Goal: Check status

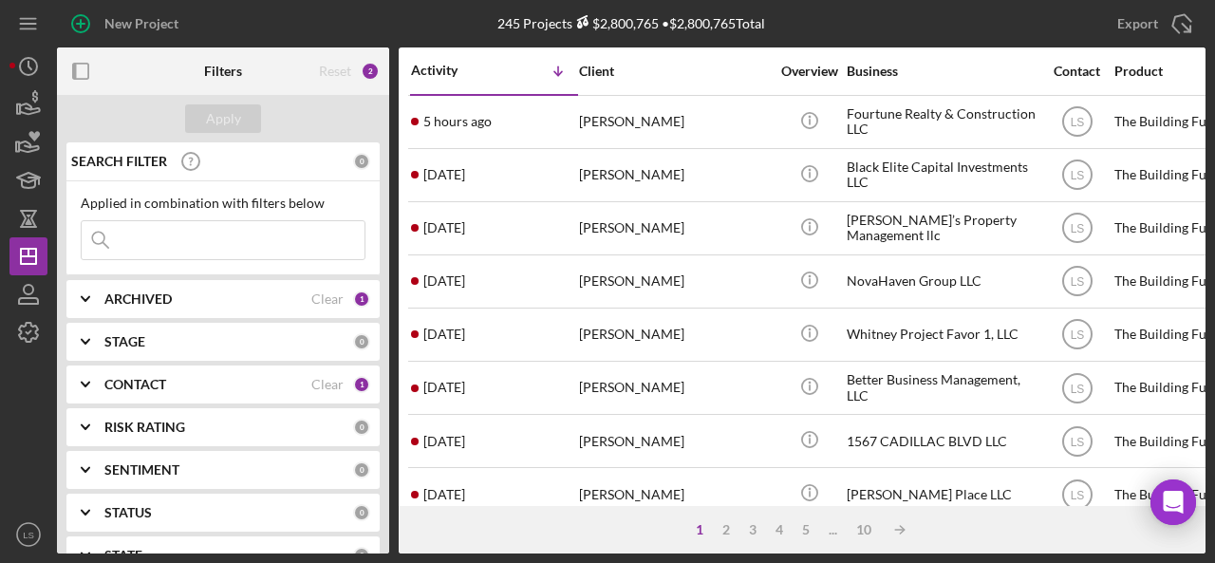
click at [15, 420] on div at bounding box center [28, 433] width 38 height 164
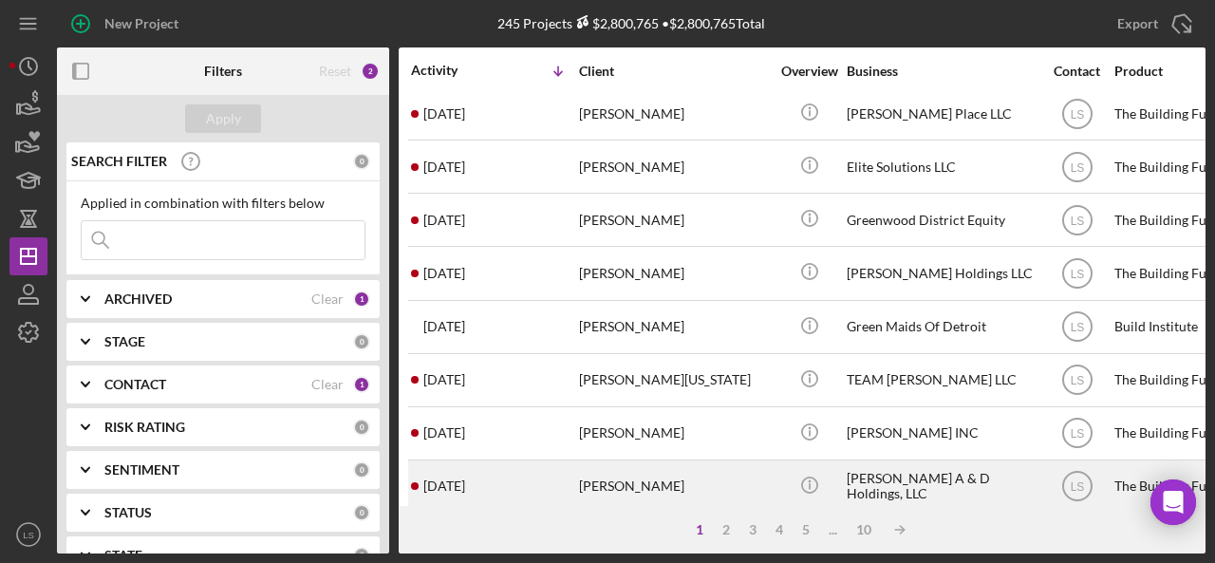
scroll to position [380, 0]
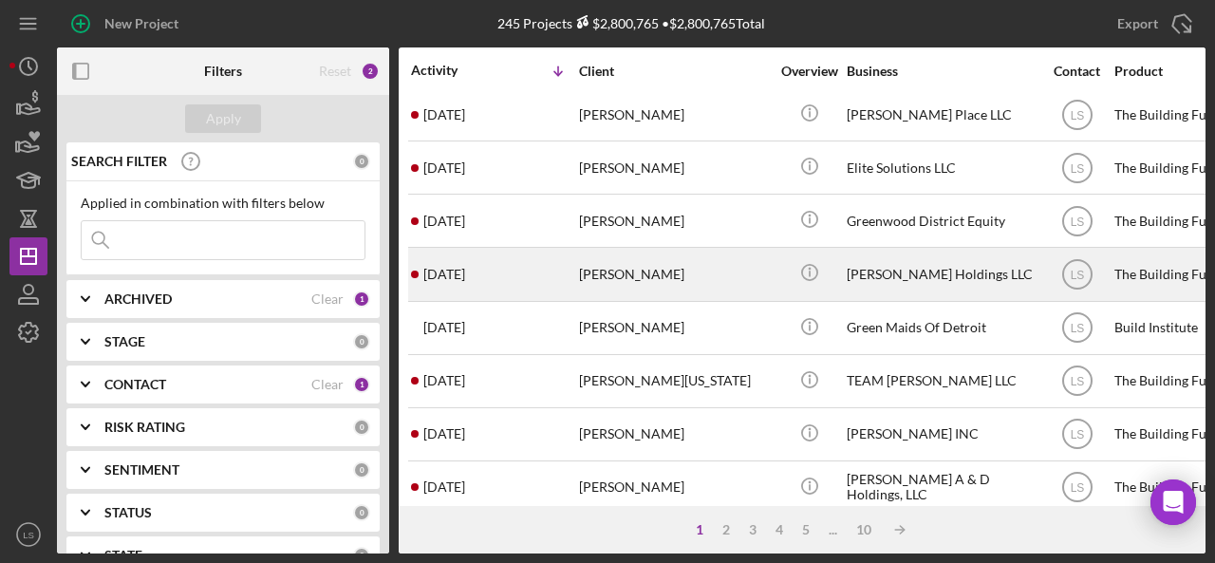
click at [668, 270] on div "[PERSON_NAME]" at bounding box center [674, 274] width 190 height 50
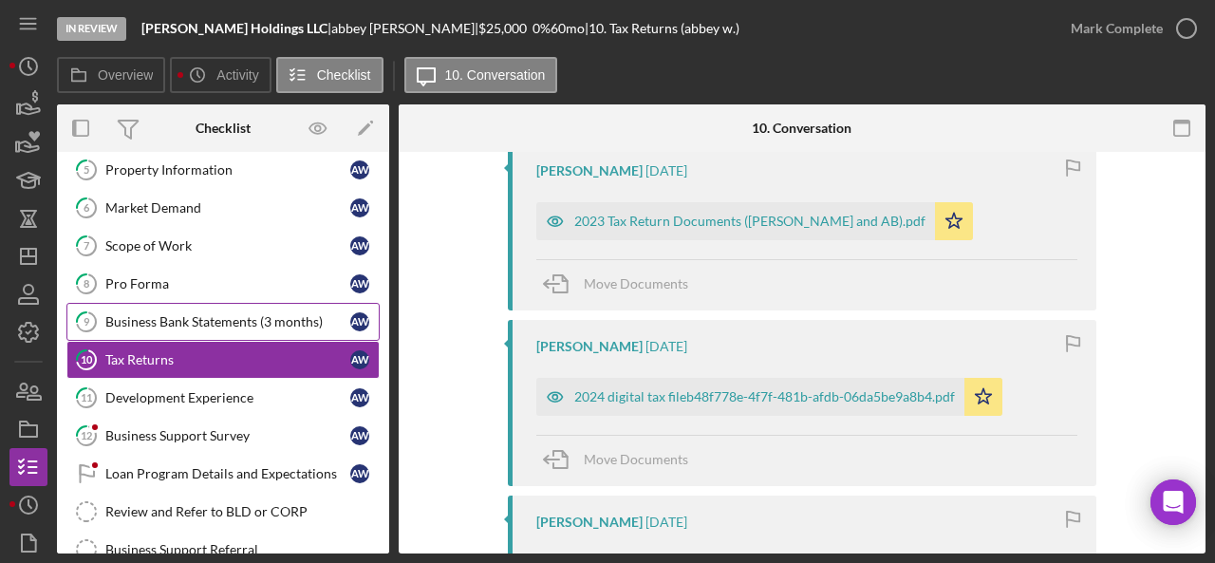
scroll to position [285, 0]
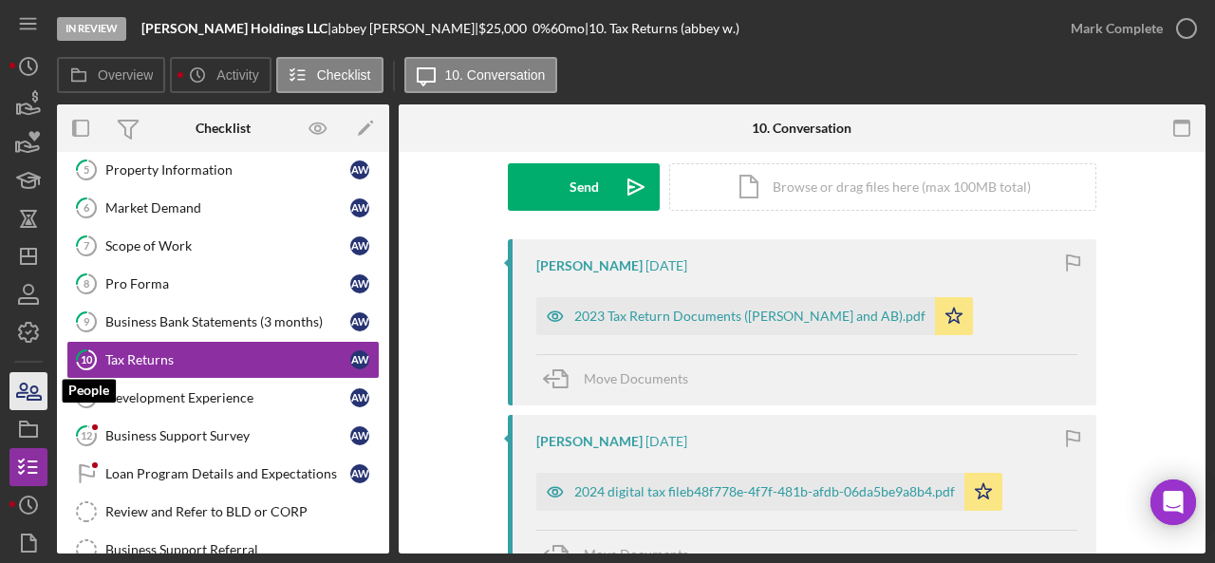
click at [30, 382] on icon "button" at bounding box center [28, 390] width 47 height 47
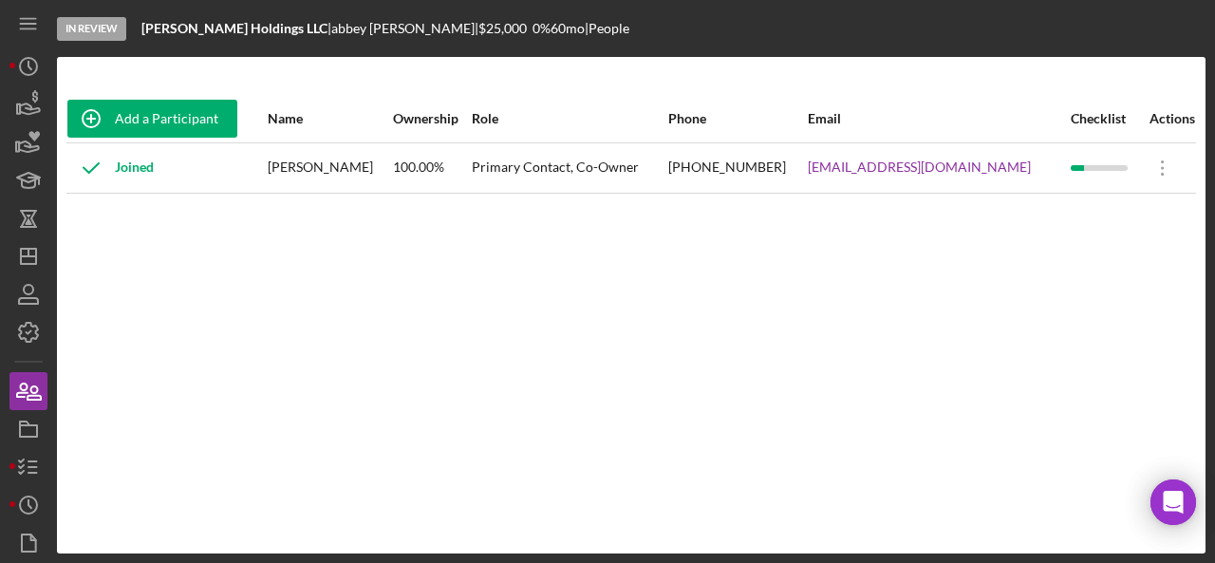
click at [1142, 255] on div "Add a Participant Name Ownership Role Phone Email Checklist Actions Joined [PER…" at bounding box center [631, 305] width 1148 height 420
